Goal: Task Accomplishment & Management: Manage account settings

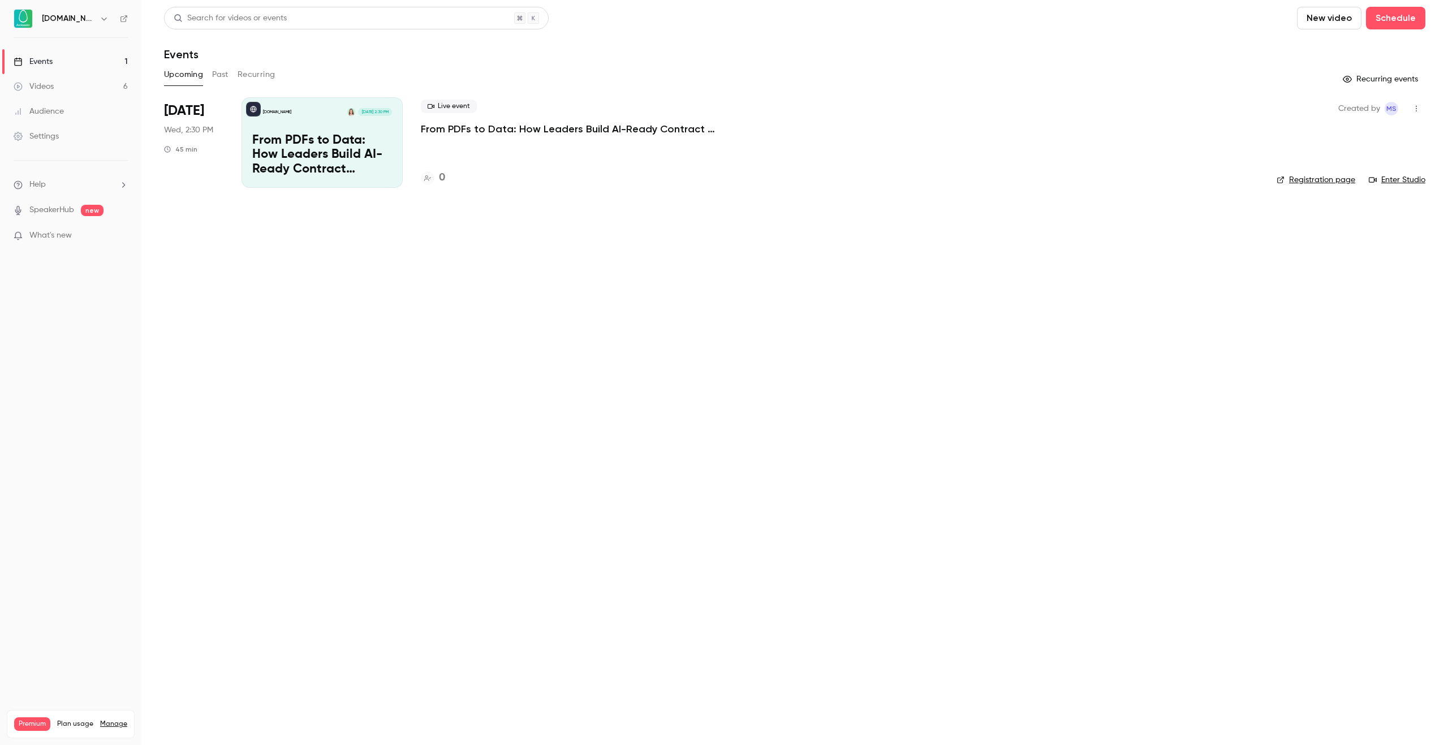
click at [61, 142] on link "Settings" at bounding box center [70, 136] width 141 height 25
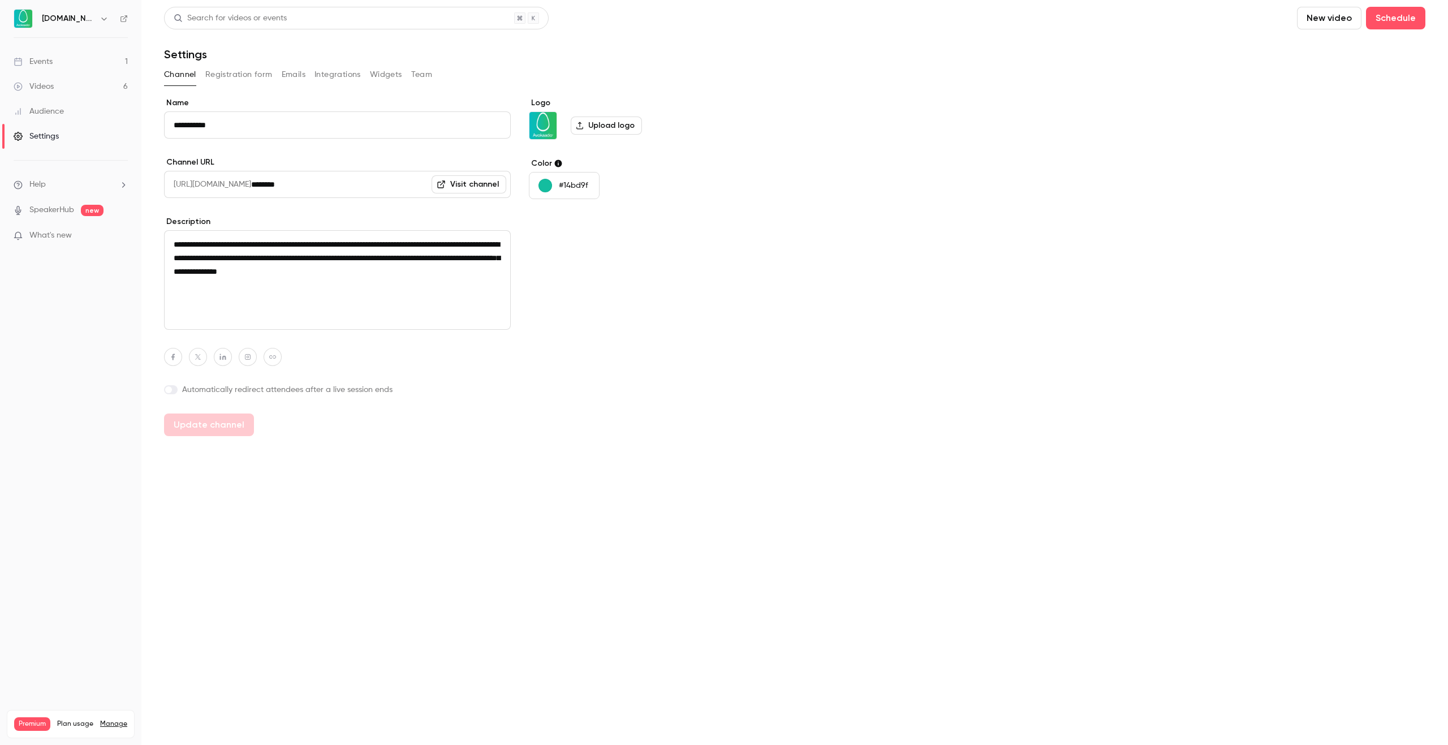
click at [262, 76] on button "Registration form" at bounding box center [238, 75] width 67 height 18
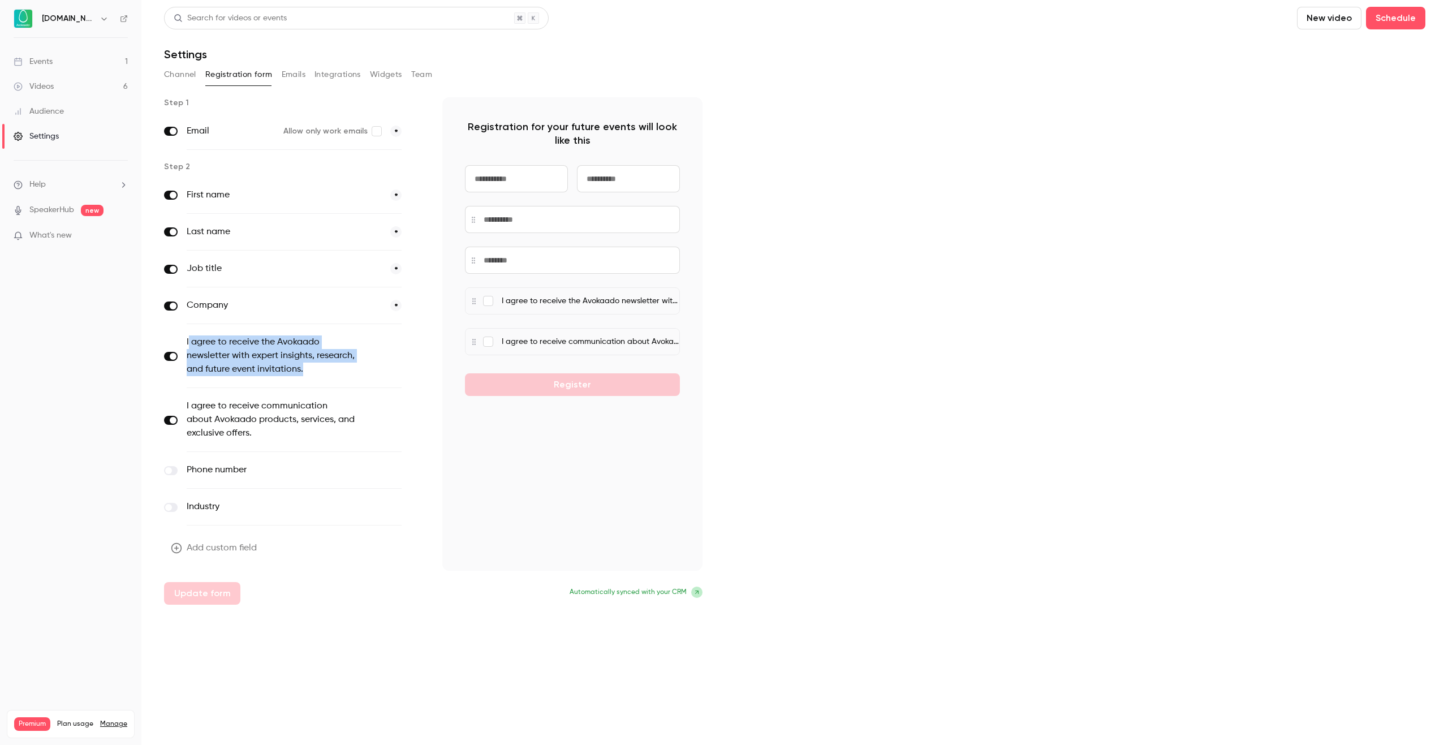
drag, startPoint x: 188, startPoint y: 339, endPoint x: 313, endPoint y: 371, distance: 129.1
click at [313, 371] on label "I agree to receive the Avokaado newsletter with expert insights, research, and …" at bounding box center [271, 355] width 168 height 41
click at [225, 348] on label "I agree to receive the Avokaado newsletter with expert insights, research, and …" at bounding box center [271, 355] width 168 height 41
drag, startPoint x: 186, startPoint y: 341, endPoint x: 325, endPoint y: 380, distance: 144.5
click at [325, 380] on div "I agree to receive the Avokaado newsletter with expert insights, research, and …" at bounding box center [294, 356] width 260 height 64
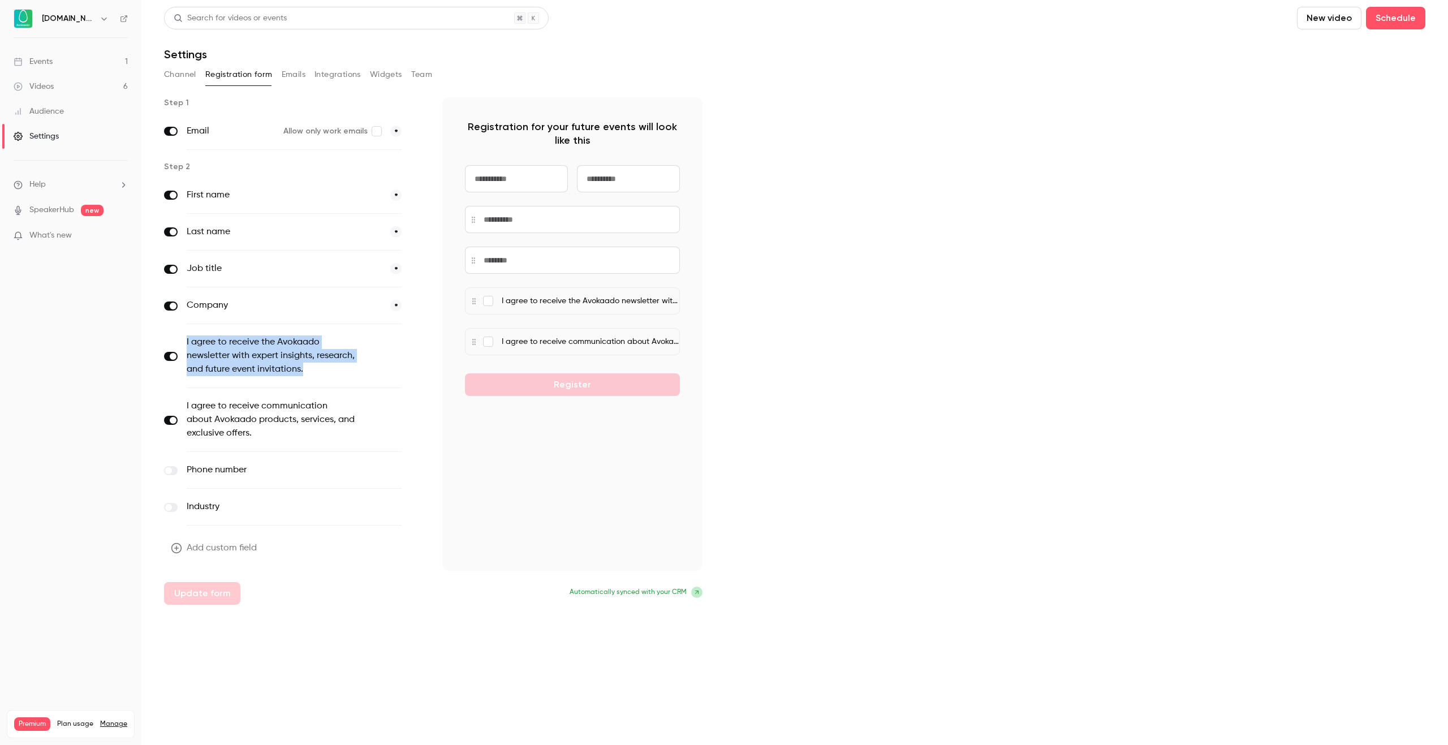
copy label "I agree to receive the Avokaado newsletter with expert insights, research, and …"
